Goal: Information Seeking & Learning: Learn about a topic

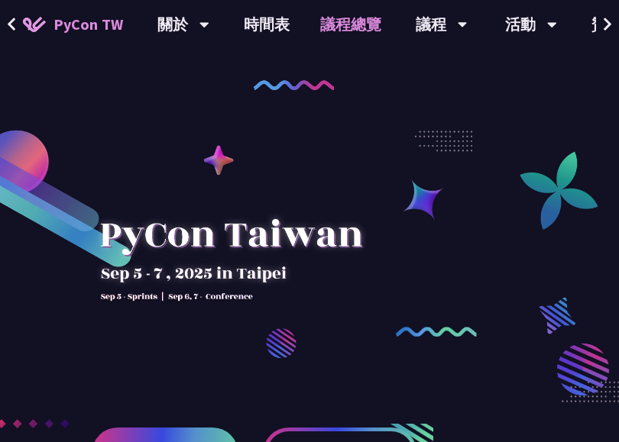
click at [347, 27] on link "議程總覽" at bounding box center [351, 24] width 92 height 49
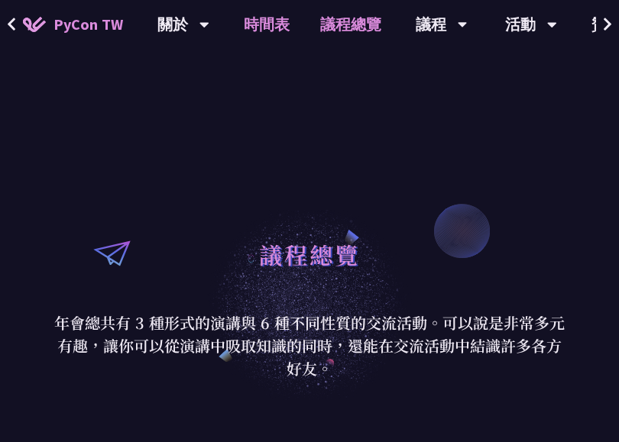
click at [264, 20] on link "時間表" at bounding box center [266, 24] width 76 height 49
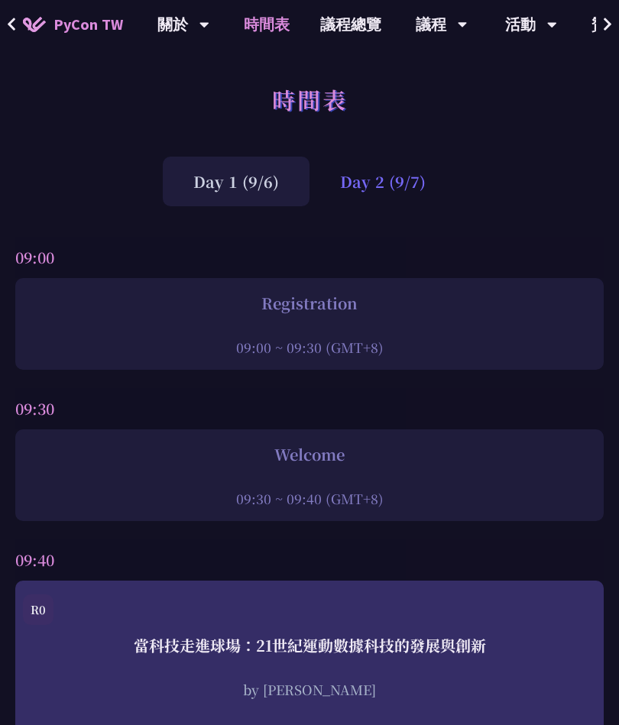
click at [380, 199] on div "Day 2 (9/7)" at bounding box center [382, 182] width 147 height 50
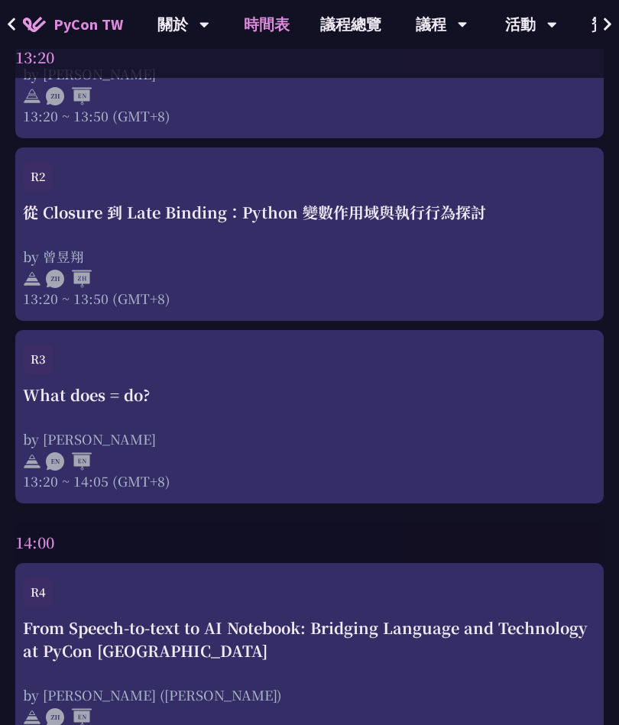
scroll to position [3488, 0]
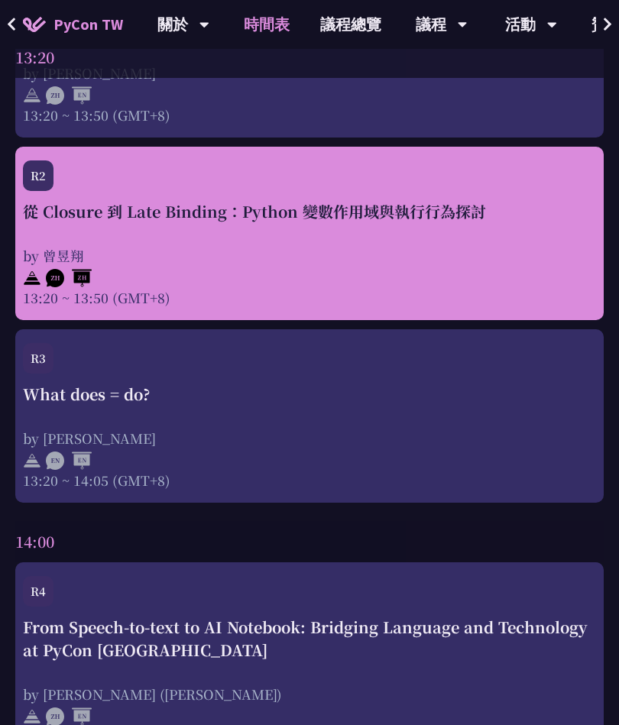
click at [189, 279] on div "R2 從 Closure 到 Late Binding：Python 變數作用域與執行行為探討 by 曾昱翔 13:20 ~ 13:50 (GMT+8)" at bounding box center [309, 233] width 588 height 173
click at [263, 246] on div "by 曾昱翔" at bounding box center [309, 255] width 573 height 19
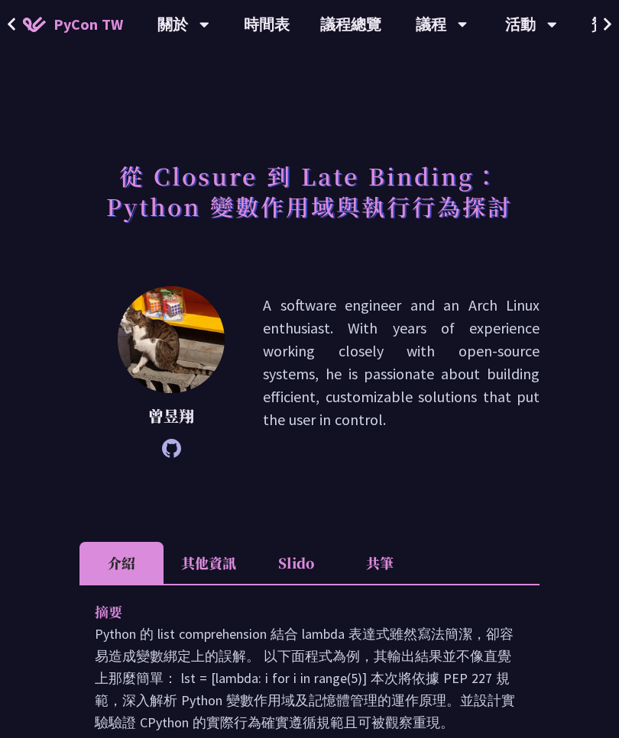
click at [9, 34] on span at bounding box center [12, 24] width 10 height 23
click at [17, 32] on button at bounding box center [11, 24] width 23 height 49
click at [13, 26] on icon at bounding box center [12, 24] width 10 height 15
click at [10, 26] on icon at bounding box center [12, 24] width 8 height 13
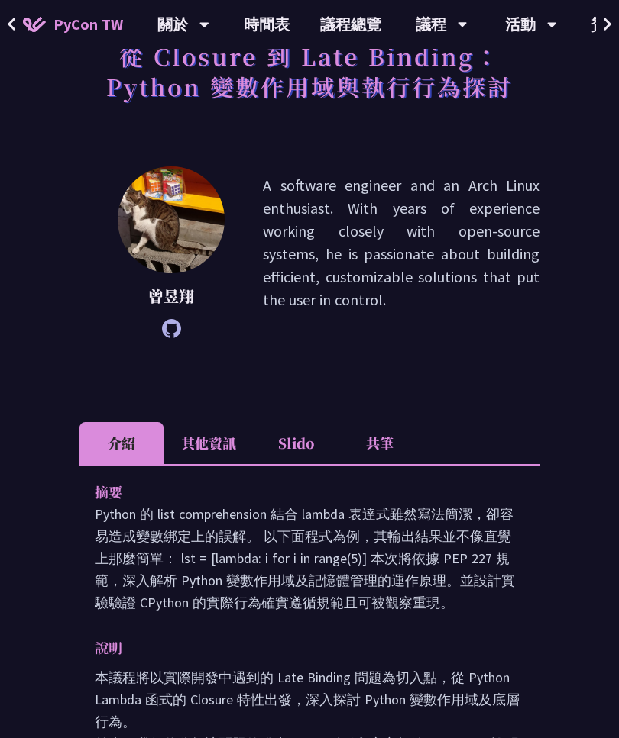
scroll to position [163, 0]
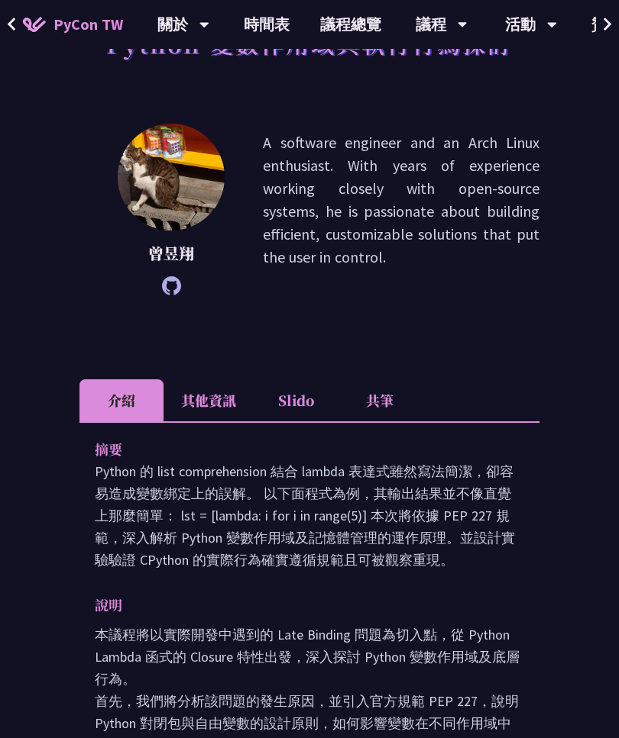
click at [13, 24] on icon at bounding box center [12, 24] width 10 height 15
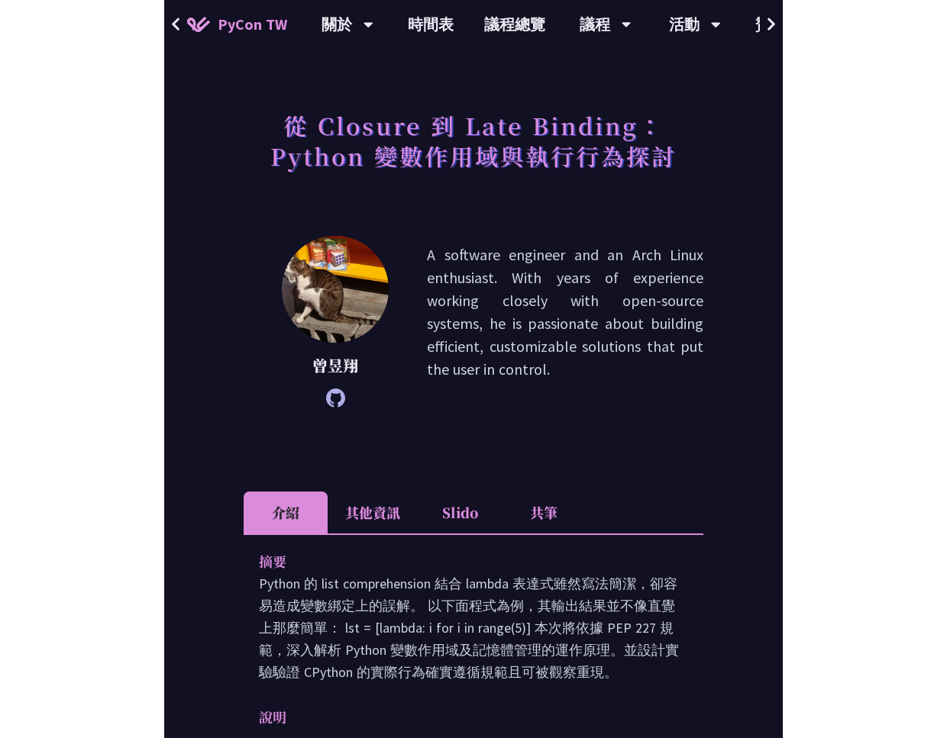
scroll to position [0, 0]
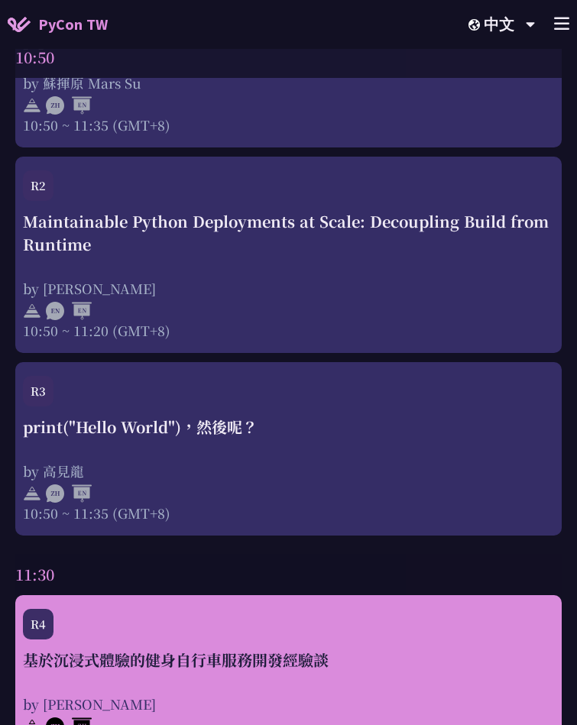
scroll to position [1435, 0]
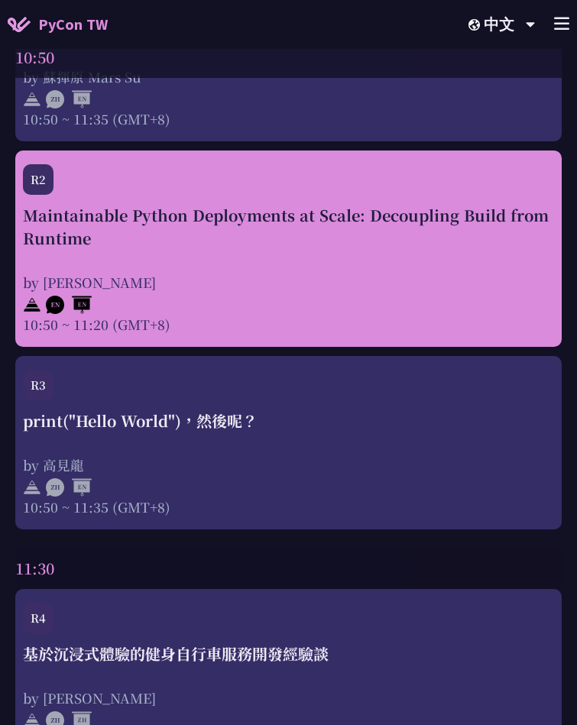
click at [270, 241] on div "Maintainable Python Deployments at Scale: Decoupling Build from Runtime" at bounding box center [288, 227] width 531 height 46
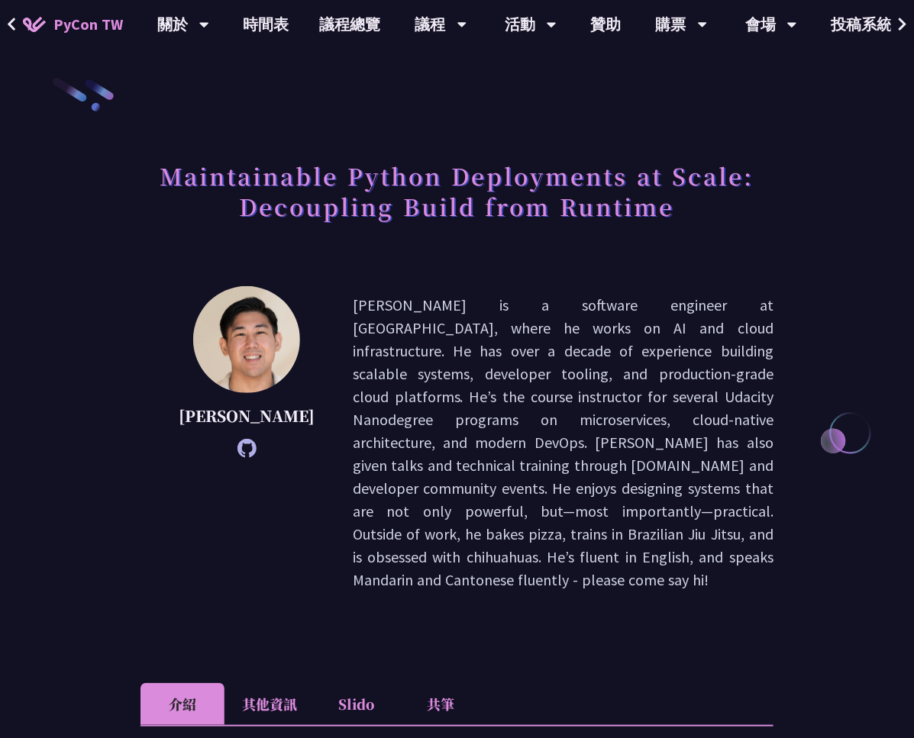
click at [237, 279] on icon at bounding box center [246, 448] width 19 height 19
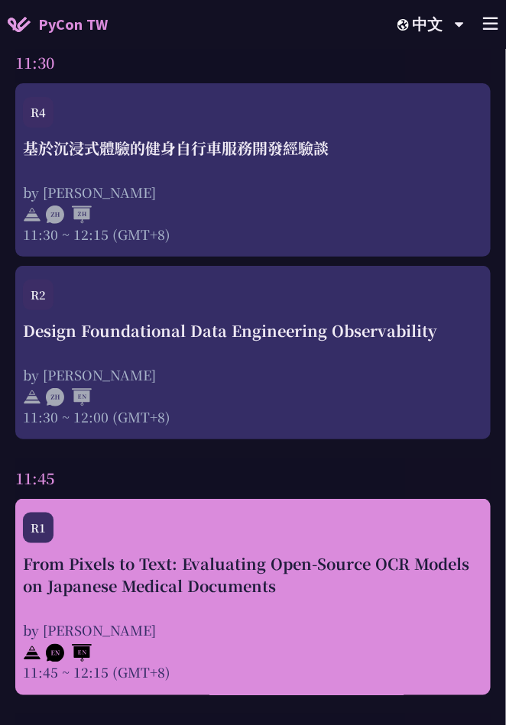
scroll to position [2029, 0]
